Goal: Use online tool/utility: Use online tool/utility

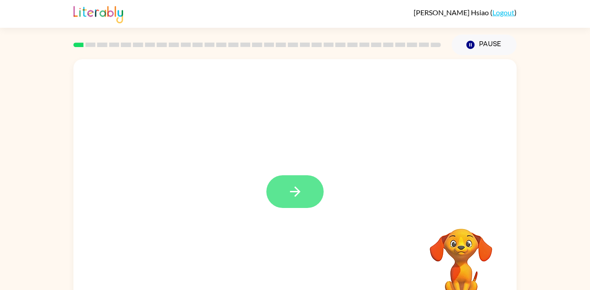
click at [307, 205] on button "button" at bounding box center [294, 191] width 57 height 33
click at [290, 191] on div at bounding box center [294, 191] width 57 height 33
click at [287, 191] on div at bounding box center [294, 191] width 57 height 33
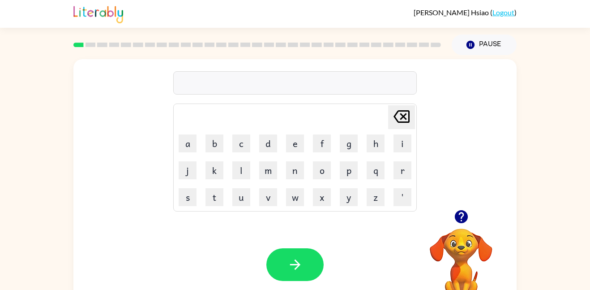
click at [460, 219] on icon "button" at bounding box center [461, 216] width 13 height 13
click at [208, 144] on button "b" at bounding box center [215, 143] width 18 height 18
click at [326, 169] on button "o" at bounding box center [322, 170] width 18 height 18
click at [399, 172] on button "r" at bounding box center [403, 170] width 18 height 18
click at [268, 147] on button "d" at bounding box center [268, 143] width 18 height 18
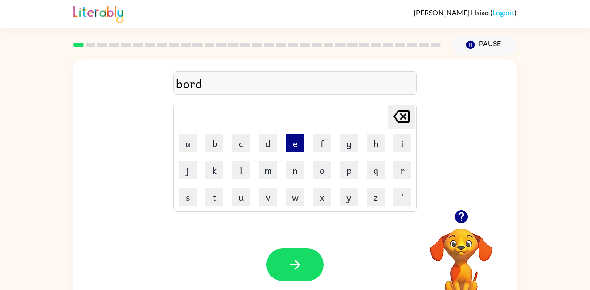
click at [296, 144] on button "e" at bounding box center [295, 143] width 18 height 18
click at [400, 172] on button "r" at bounding box center [403, 170] width 18 height 18
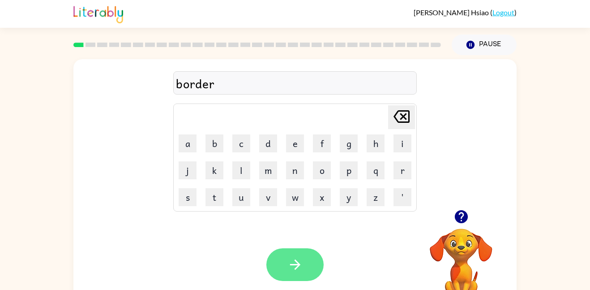
click at [304, 249] on button "button" at bounding box center [294, 264] width 57 height 33
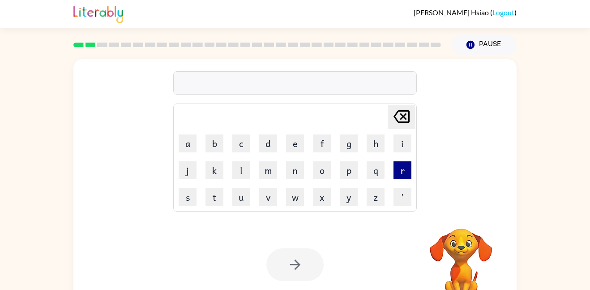
click at [402, 177] on button "r" at bounding box center [403, 170] width 18 height 18
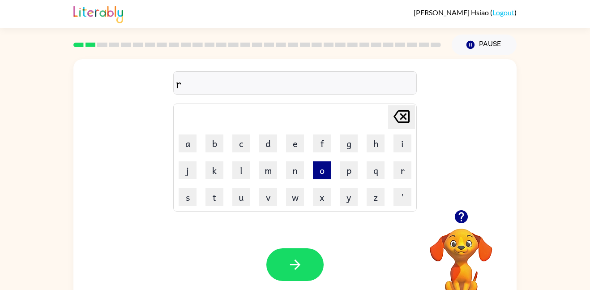
click at [322, 172] on button "o" at bounding box center [322, 170] width 18 height 18
click at [243, 198] on button "u" at bounding box center [241, 197] width 18 height 18
click at [297, 169] on button "n" at bounding box center [295, 170] width 18 height 18
click at [273, 140] on button "d" at bounding box center [268, 143] width 18 height 18
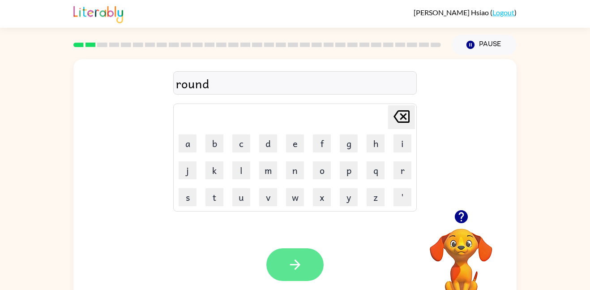
click at [297, 256] on button "button" at bounding box center [294, 264] width 57 height 33
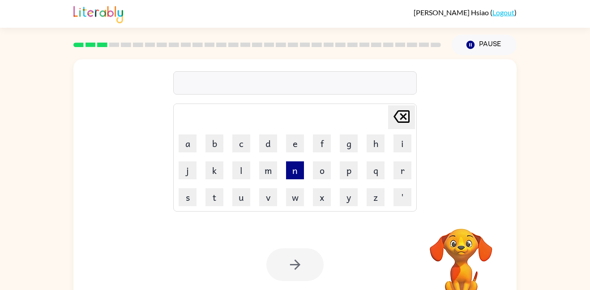
click at [293, 175] on button "n" at bounding box center [295, 170] width 18 height 18
click at [403, 117] on icon at bounding box center [402, 116] width 16 height 13
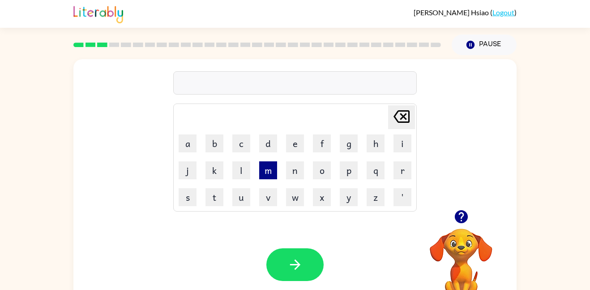
click at [271, 170] on button "m" at bounding box center [268, 170] width 18 height 18
click at [193, 145] on button "a" at bounding box center [188, 143] width 18 height 18
click at [241, 142] on button "c" at bounding box center [241, 143] width 18 height 18
click at [369, 143] on button "h" at bounding box center [376, 143] width 18 height 18
click at [400, 146] on button "i" at bounding box center [403, 143] width 18 height 18
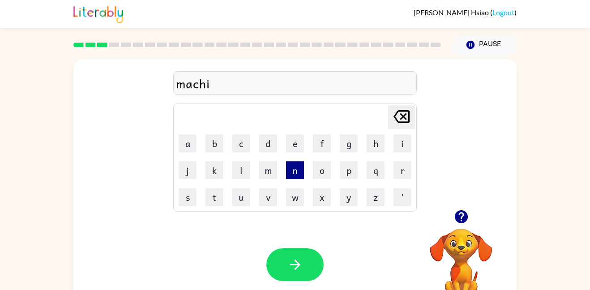
click at [290, 173] on button "n" at bounding box center [295, 170] width 18 height 18
click at [296, 139] on button "e" at bounding box center [295, 143] width 18 height 18
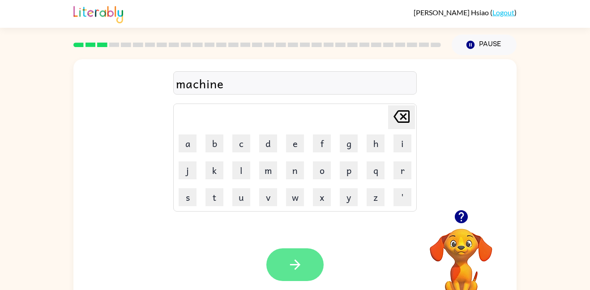
click at [290, 251] on button "button" at bounding box center [294, 264] width 57 height 33
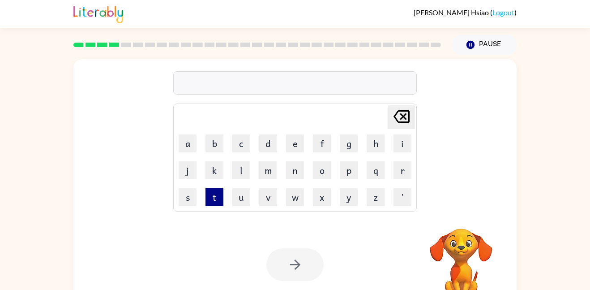
click at [214, 197] on button "t" at bounding box center [215, 197] width 18 height 18
click at [403, 172] on button "r" at bounding box center [403, 170] width 18 height 18
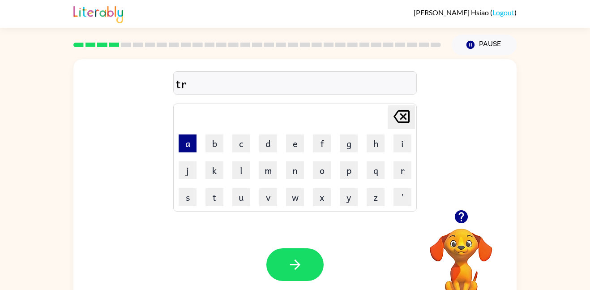
click at [190, 143] on button "a" at bounding box center [188, 143] width 18 height 18
click at [403, 145] on button "i" at bounding box center [403, 143] width 18 height 18
click at [294, 175] on button "n" at bounding box center [295, 170] width 18 height 18
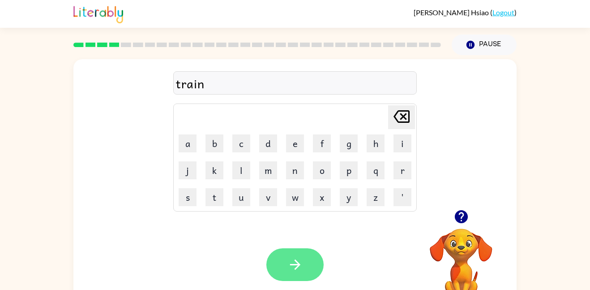
click at [296, 260] on icon "button" at bounding box center [295, 265] width 16 height 16
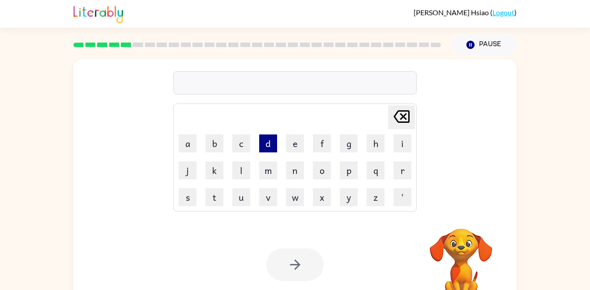
click at [266, 142] on button "d" at bounding box center [268, 143] width 18 height 18
click at [295, 143] on button "e" at bounding box center [295, 143] width 18 height 18
click at [322, 145] on button "f" at bounding box center [322, 143] width 18 height 18
click at [296, 146] on button "e" at bounding box center [295, 143] width 18 height 18
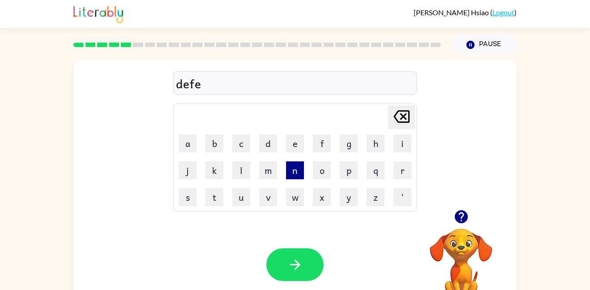
click at [299, 172] on button "n" at bounding box center [295, 170] width 18 height 18
click at [190, 197] on button "s" at bounding box center [188, 197] width 18 height 18
click at [301, 146] on button "e" at bounding box center [295, 143] width 18 height 18
click at [270, 197] on button "v" at bounding box center [268, 197] width 18 height 18
click at [297, 144] on button "e" at bounding box center [295, 143] width 18 height 18
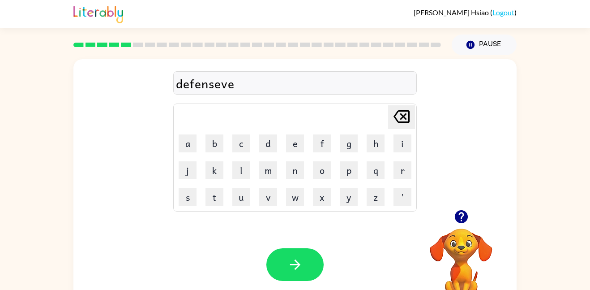
click at [402, 124] on icon "[PERSON_NAME] last character input" at bounding box center [401, 116] width 21 height 21
click at [405, 124] on icon "[PERSON_NAME] last character input" at bounding box center [401, 116] width 21 height 21
click at [405, 122] on icon at bounding box center [402, 116] width 16 height 13
click at [402, 144] on button "i" at bounding box center [403, 143] width 18 height 18
click at [274, 197] on button "v" at bounding box center [268, 197] width 18 height 18
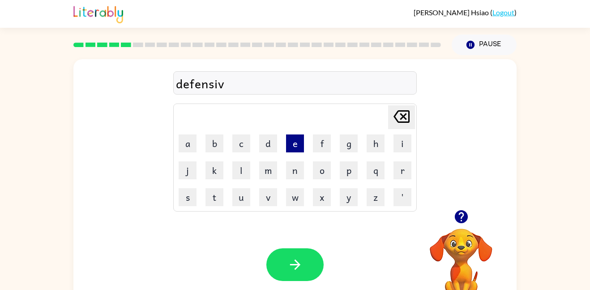
click at [295, 149] on button "e" at bounding box center [295, 143] width 18 height 18
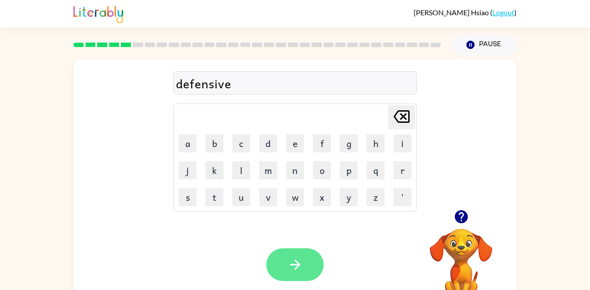
click at [297, 258] on icon "button" at bounding box center [295, 265] width 16 height 16
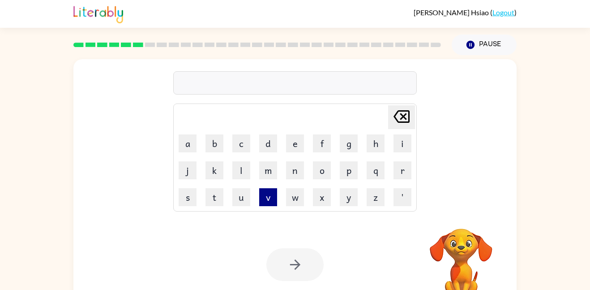
click at [265, 196] on button "v" at bounding box center [268, 197] width 18 height 18
click at [188, 147] on button "a" at bounding box center [188, 143] width 18 height 18
click at [245, 146] on button "c" at bounding box center [241, 143] width 18 height 18
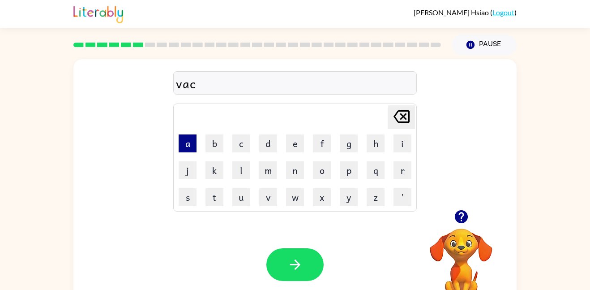
click at [188, 140] on button "a" at bounding box center [188, 143] width 18 height 18
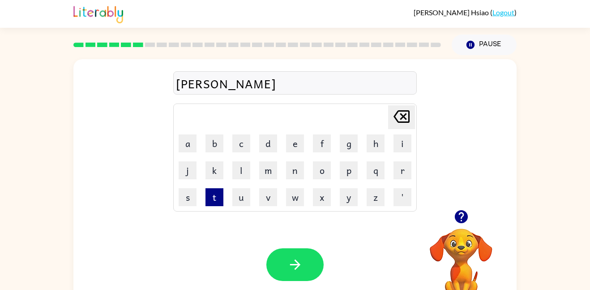
click at [214, 196] on button "t" at bounding box center [215, 197] width 18 height 18
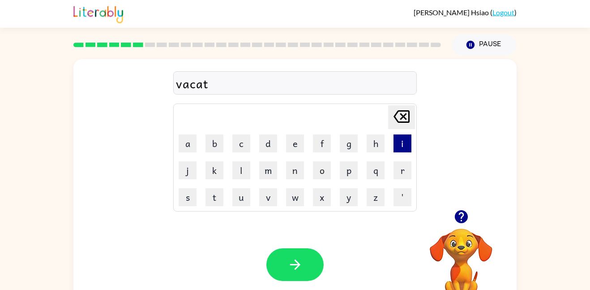
click at [401, 145] on button "i" at bounding box center [403, 143] width 18 height 18
click at [325, 170] on button "o" at bounding box center [322, 170] width 18 height 18
click at [296, 171] on button "n" at bounding box center [295, 170] width 18 height 18
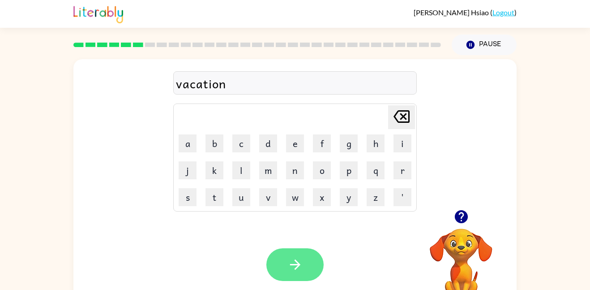
click at [293, 257] on icon "button" at bounding box center [295, 265] width 16 height 16
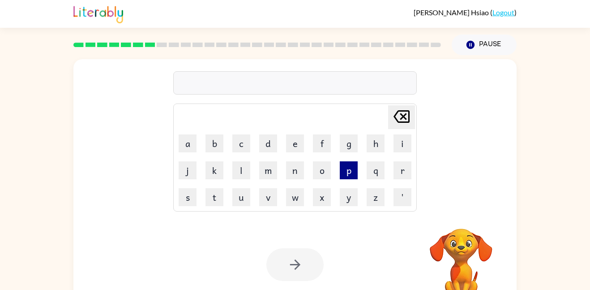
click at [350, 175] on button "p" at bounding box center [349, 170] width 18 height 18
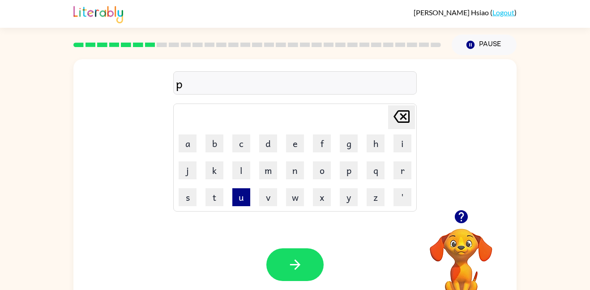
click at [237, 198] on button "u" at bounding box center [241, 197] width 18 height 18
click at [272, 139] on button "d" at bounding box center [268, 143] width 18 height 18
click at [269, 141] on button "d" at bounding box center [268, 143] width 18 height 18
click at [239, 176] on button "l" at bounding box center [241, 170] width 18 height 18
click at [296, 148] on button "e" at bounding box center [295, 143] width 18 height 18
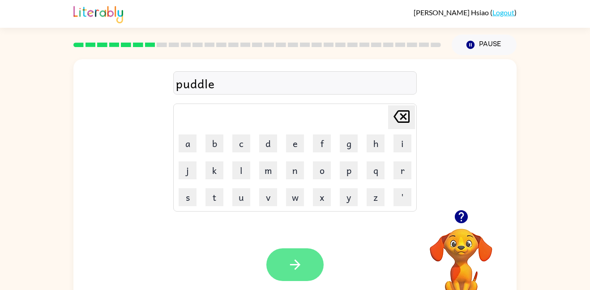
click at [285, 250] on button "button" at bounding box center [294, 264] width 57 height 33
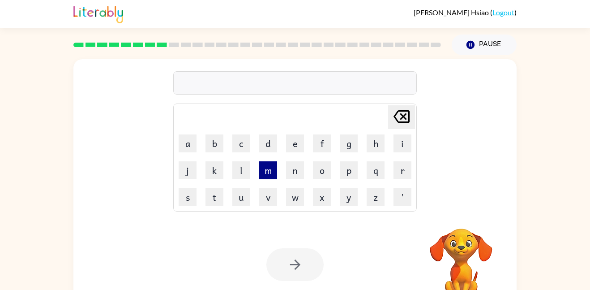
click at [266, 174] on button "m" at bounding box center [268, 170] width 18 height 18
click at [397, 143] on button "i" at bounding box center [403, 143] width 18 height 18
click at [403, 174] on button "r" at bounding box center [403, 170] width 18 height 18
click at [401, 146] on button "i" at bounding box center [403, 143] width 18 height 18
click at [246, 143] on button "c" at bounding box center [241, 143] width 18 height 18
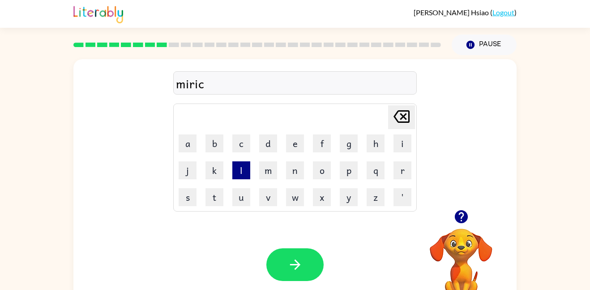
click at [241, 170] on button "l" at bounding box center [241, 170] width 18 height 18
click at [292, 142] on button "e" at bounding box center [295, 143] width 18 height 18
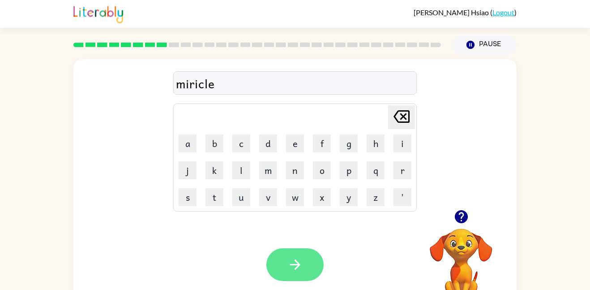
click at [305, 255] on button "button" at bounding box center [294, 264] width 57 height 33
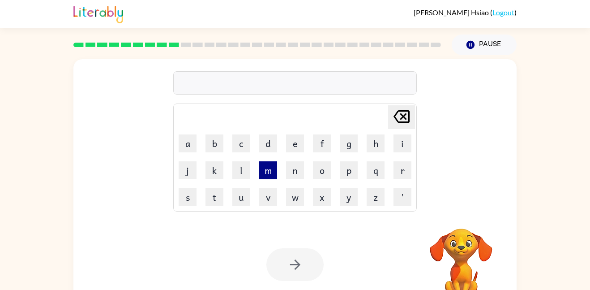
click at [271, 172] on button "m" at bounding box center [268, 170] width 18 height 18
click at [399, 150] on button "i" at bounding box center [403, 143] width 18 height 18
click at [298, 172] on button "n" at bounding box center [295, 170] width 18 height 18
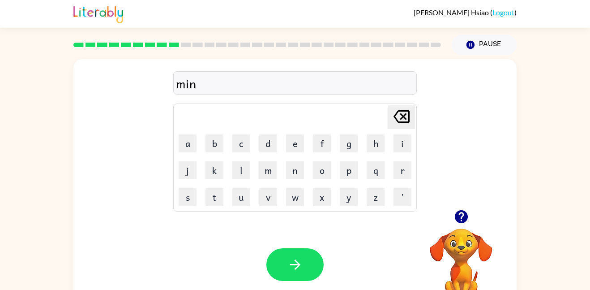
click at [399, 116] on icon "[PERSON_NAME] last character input" at bounding box center [401, 116] width 21 height 21
click at [265, 143] on button "d" at bounding box center [268, 143] width 18 height 18
click at [268, 168] on button "m" at bounding box center [268, 170] width 18 height 18
click at [326, 173] on button "o" at bounding box center [322, 170] width 18 height 18
click at [400, 170] on button "r" at bounding box center [403, 170] width 18 height 18
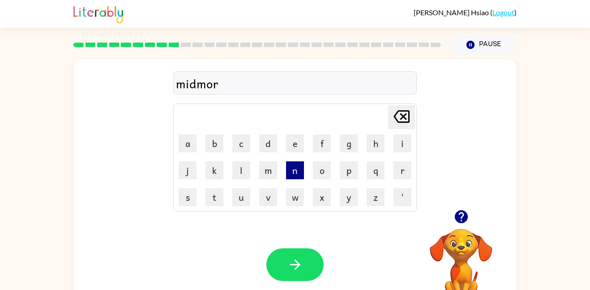
click at [298, 172] on button "n" at bounding box center [295, 170] width 18 height 18
click at [398, 147] on button "i" at bounding box center [403, 143] width 18 height 18
click at [299, 176] on button "n" at bounding box center [295, 170] width 18 height 18
click at [347, 148] on button "g" at bounding box center [349, 143] width 18 height 18
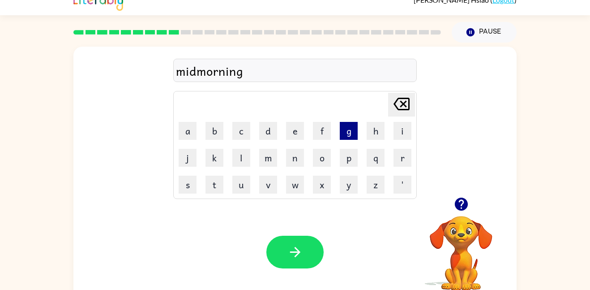
scroll to position [16, 0]
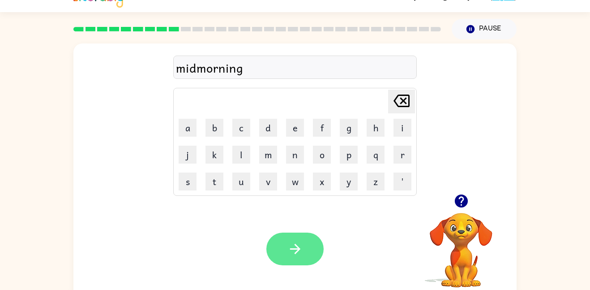
click at [300, 243] on icon "button" at bounding box center [295, 249] width 16 height 16
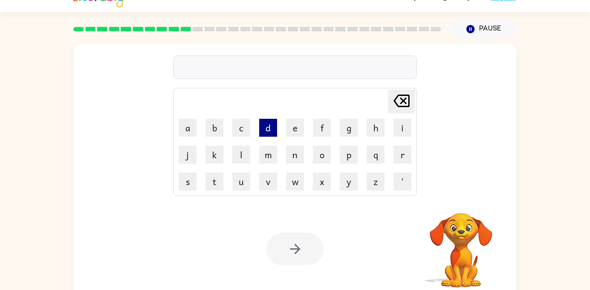
click at [273, 134] on button "d" at bounding box center [268, 128] width 18 height 18
click at [402, 131] on button "i" at bounding box center [403, 128] width 18 height 18
click at [188, 185] on button "s" at bounding box center [188, 181] width 18 height 18
click at [215, 181] on button "t" at bounding box center [215, 181] width 18 height 18
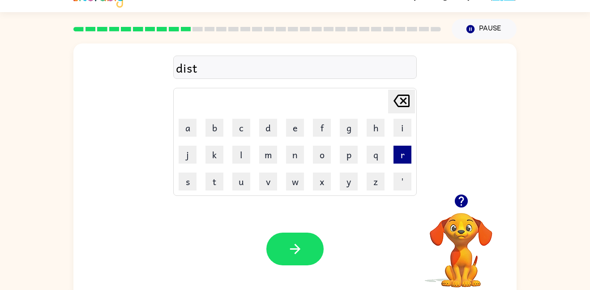
click at [397, 157] on button "r" at bounding box center [403, 155] width 18 height 18
click at [240, 182] on button "u" at bounding box center [241, 181] width 18 height 18
click at [187, 181] on button "s" at bounding box center [188, 181] width 18 height 18
click at [218, 182] on button "t" at bounding box center [215, 181] width 18 height 18
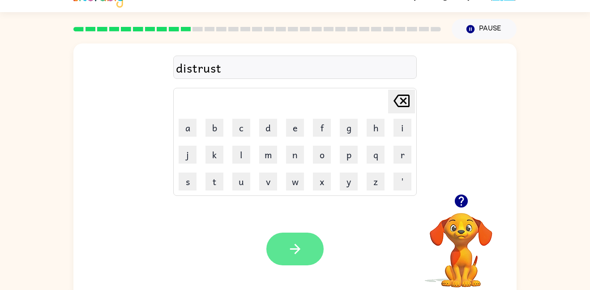
click at [292, 247] on icon "button" at bounding box center [295, 249] width 16 height 16
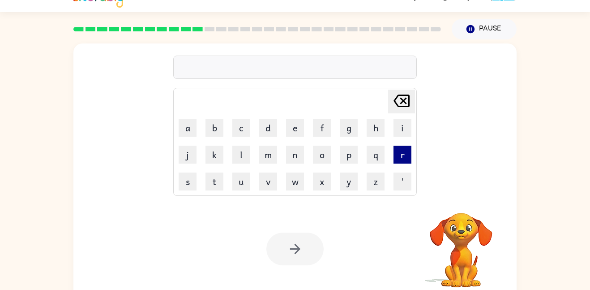
click at [403, 158] on button "r" at bounding box center [403, 155] width 18 height 18
click at [325, 159] on button "o" at bounding box center [322, 155] width 18 height 18
click at [182, 130] on button "a" at bounding box center [188, 128] width 18 height 18
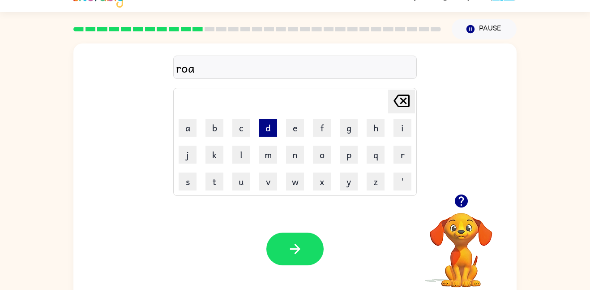
click at [267, 128] on button "d" at bounding box center [268, 128] width 18 height 18
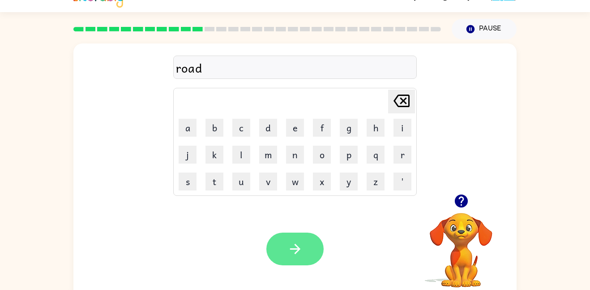
click at [289, 237] on button "button" at bounding box center [294, 248] width 57 height 33
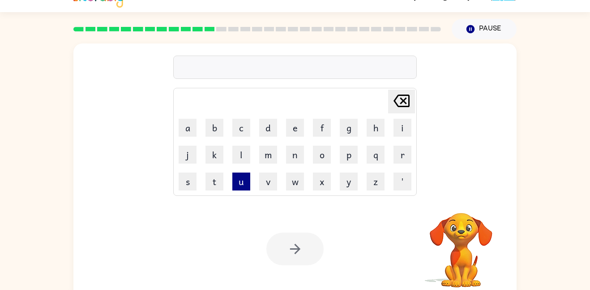
click at [247, 182] on button "u" at bounding box center [241, 181] width 18 height 18
click at [350, 129] on button "g" at bounding box center [349, 128] width 18 height 18
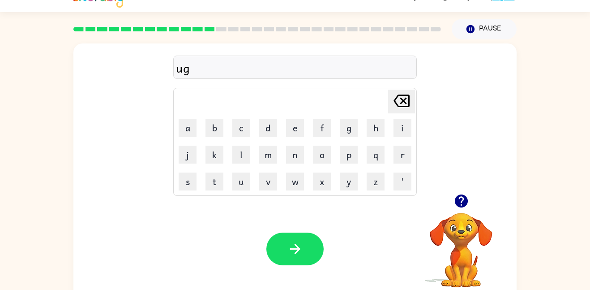
click at [400, 103] on icon at bounding box center [402, 100] width 16 height 13
click at [351, 158] on button "p" at bounding box center [349, 155] width 18 height 18
click at [347, 130] on button "g" at bounding box center [349, 128] width 18 height 18
click at [401, 158] on button "r" at bounding box center [403, 155] width 18 height 18
click at [190, 130] on button "a" at bounding box center [188, 128] width 18 height 18
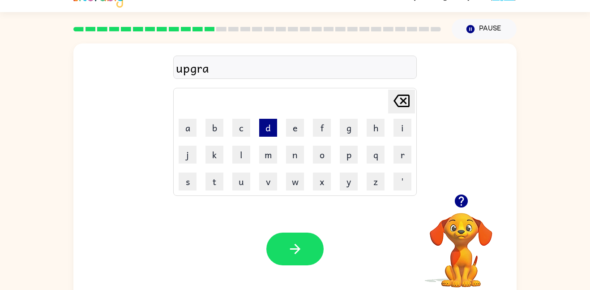
click at [272, 128] on button "d" at bounding box center [268, 128] width 18 height 18
click at [300, 129] on button "e" at bounding box center [295, 128] width 18 height 18
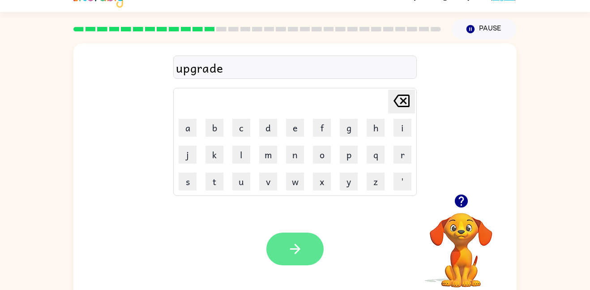
click at [292, 238] on button "button" at bounding box center [294, 248] width 57 height 33
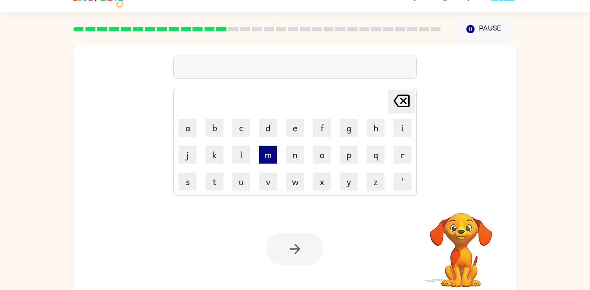
click at [270, 154] on button "m" at bounding box center [268, 155] width 18 height 18
click at [186, 129] on button "a" at bounding box center [188, 128] width 18 height 18
click at [267, 129] on button "d" at bounding box center [268, 128] width 18 height 18
click at [264, 128] on button "d" at bounding box center [268, 128] width 18 height 18
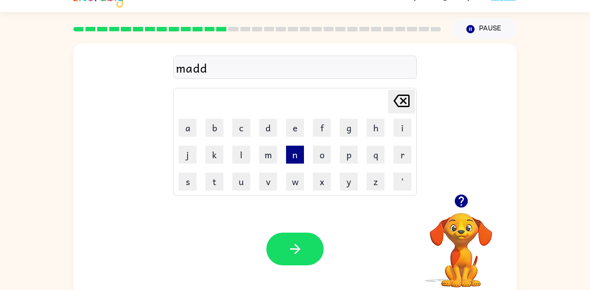
click at [298, 153] on button "n" at bounding box center [295, 155] width 18 height 18
click at [296, 131] on button "e" at bounding box center [295, 128] width 18 height 18
click at [190, 182] on button "s" at bounding box center [188, 181] width 18 height 18
click at [187, 184] on button "s" at bounding box center [188, 181] width 18 height 18
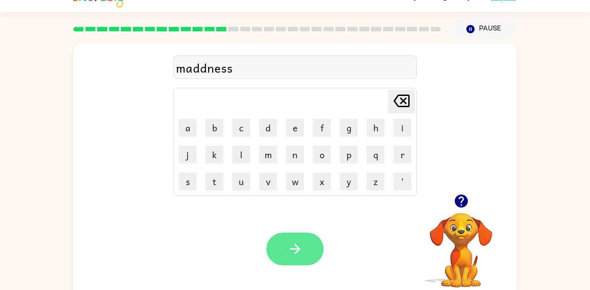
click at [293, 245] on icon "button" at bounding box center [295, 249] width 16 height 16
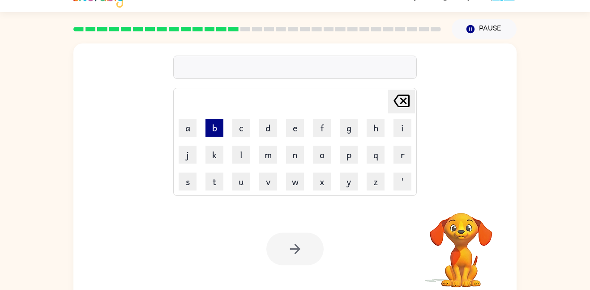
click at [214, 133] on button "b" at bounding box center [215, 128] width 18 height 18
click at [320, 161] on button "o" at bounding box center [322, 155] width 18 height 18
click at [295, 154] on button "n" at bounding box center [295, 155] width 18 height 18
click at [296, 132] on button "e" at bounding box center [295, 128] width 18 height 18
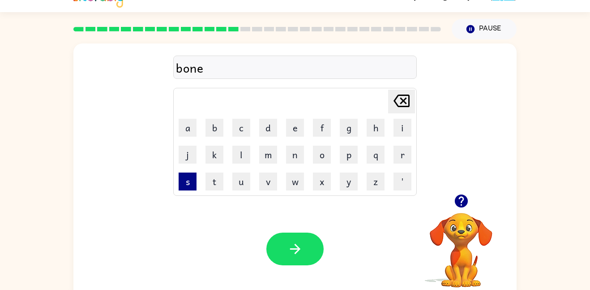
click at [190, 177] on button "s" at bounding box center [188, 181] width 18 height 18
click at [400, 102] on icon "[PERSON_NAME] last character input" at bounding box center [401, 100] width 21 height 21
click at [402, 105] on icon "[PERSON_NAME] last character input" at bounding box center [401, 100] width 21 height 21
click at [290, 130] on button "e" at bounding box center [295, 128] width 18 height 18
click at [188, 180] on button "s" at bounding box center [188, 181] width 18 height 18
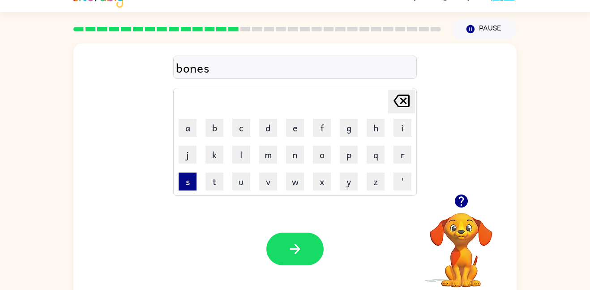
click at [185, 181] on button "s" at bounding box center [188, 181] width 18 height 18
click at [402, 105] on icon "[PERSON_NAME] last character input" at bounding box center [401, 100] width 21 height 21
click at [403, 98] on icon "[PERSON_NAME] last character input" at bounding box center [401, 100] width 21 height 21
click at [404, 99] on icon "[PERSON_NAME] last character input" at bounding box center [401, 100] width 21 height 21
click at [408, 99] on icon "[PERSON_NAME] last character input" at bounding box center [401, 100] width 21 height 21
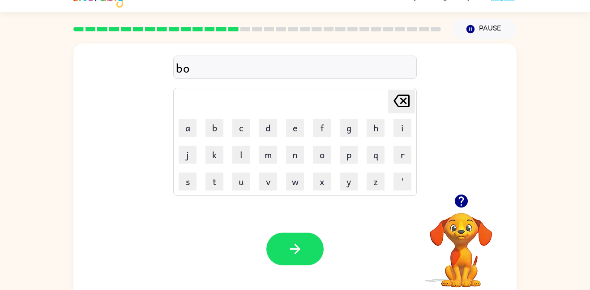
click at [411, 99] on icon "[PERSON_NAME] last character input" at bounding box center [401, 100] width 21 height 21
click at [324, 152] on button "o" at bounding box center [322, 155] width 18 height 18
click at [243, 179] on button "u" at bounding box center [241, 181] width 18 height 18
click at [296, 155] on button "n" at bounding box center [295, 155] width 18 height 18
click at [296, 127] on button "e" at bounding box center [295, 128] width 18 height 18
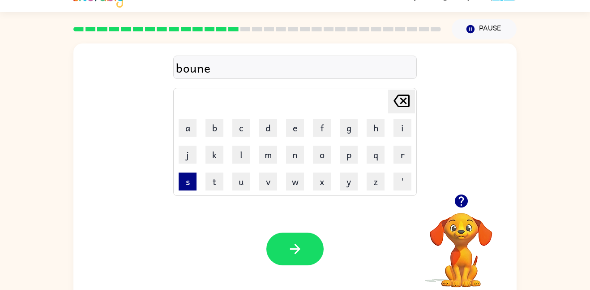
click at [179, 180] on button "s" at bounding box center [188, 181] width 18 height 18
click at [184, 172] on button "s" at bounding box center [188, 181] width 18 height 18
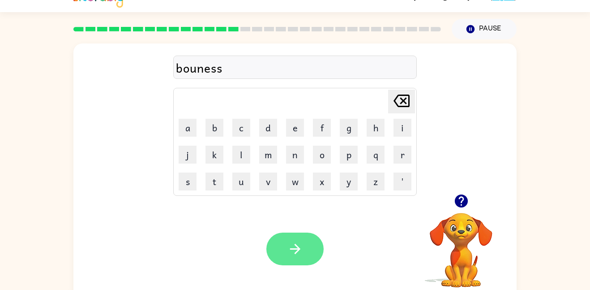
click at [291, 237] on button "button" at bounding box center [294, 248] width 57 height 33
click at [320, 246] on button "button" at bounding box center [294, 248] width 57 height 33
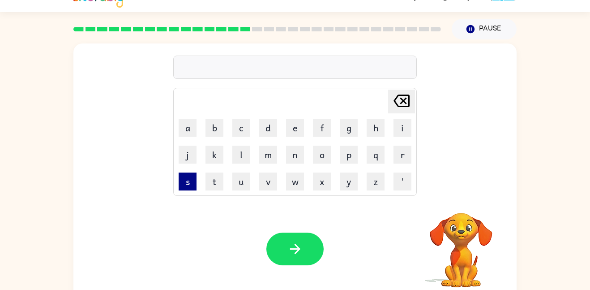
click at [190, 183] on button "s" at bounding box center [188, 181] width 18 height 18
click at [300, 176] on button "w" at bounding box center [295, 181] width 18 height 18
click at [188, 126] on button "a" at bounding box center [188, 128] width 18 height 18
click at [400, 155] on button "r" at bounding box center [403, 155] width 18 height 18
click at [294, 155] on button "n" at bounding box center [295, 155] width 18 height 18
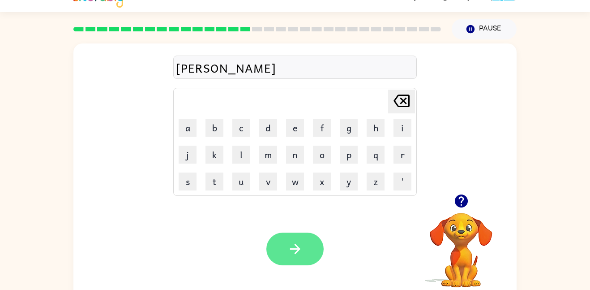
click at [295, 243] on icon "button" at bounding box center [295, 249] width 16 height 16
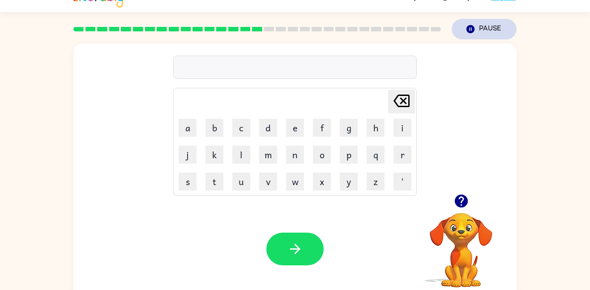
click at [480, 22] on button "Pause Pause" at bounding box center [484, 29] width 65 height 21
